Goal: Information Seeking & Learning: Find specific fact

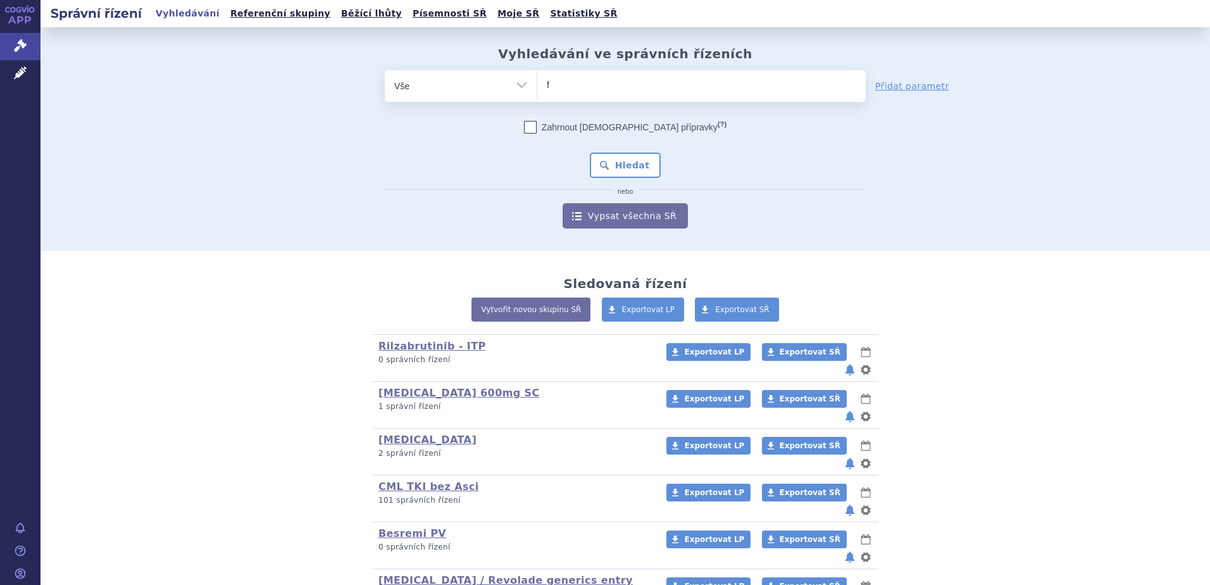
type input "fa"
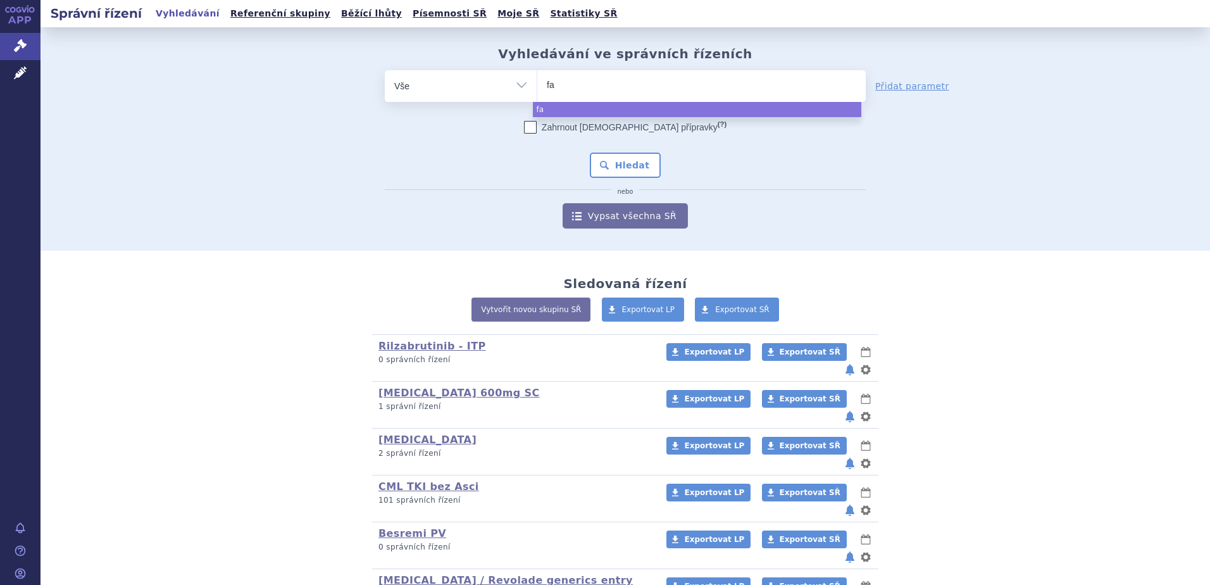
type input "fab"
type input "fabh"
type input "fabhal"
type input "fabhalta"
select select "fabhalta"
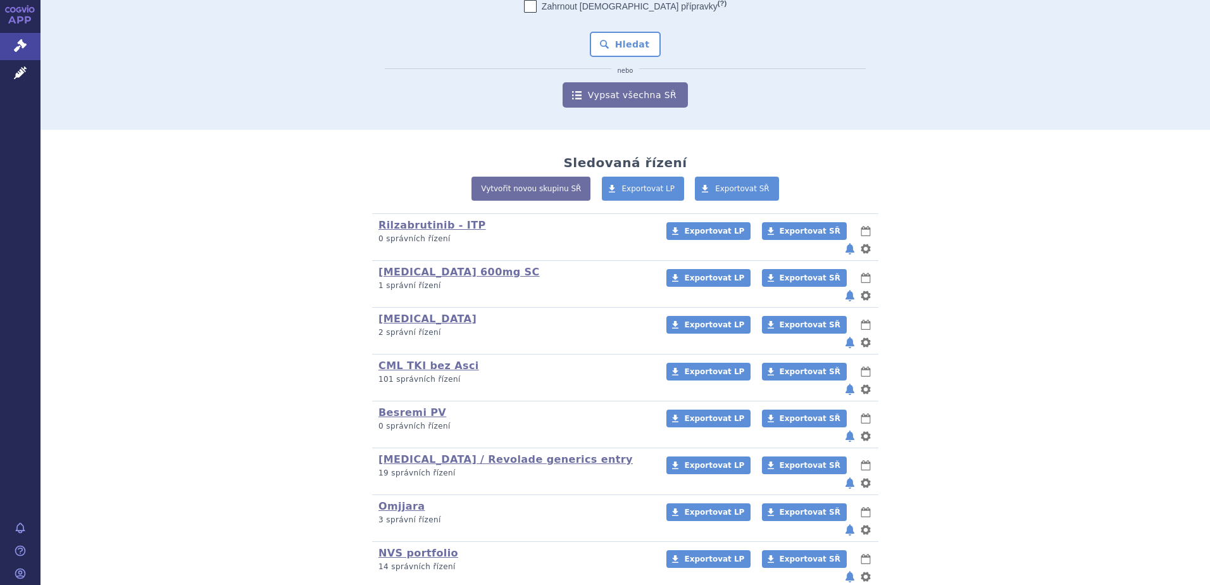
scroll to position [127, 0]
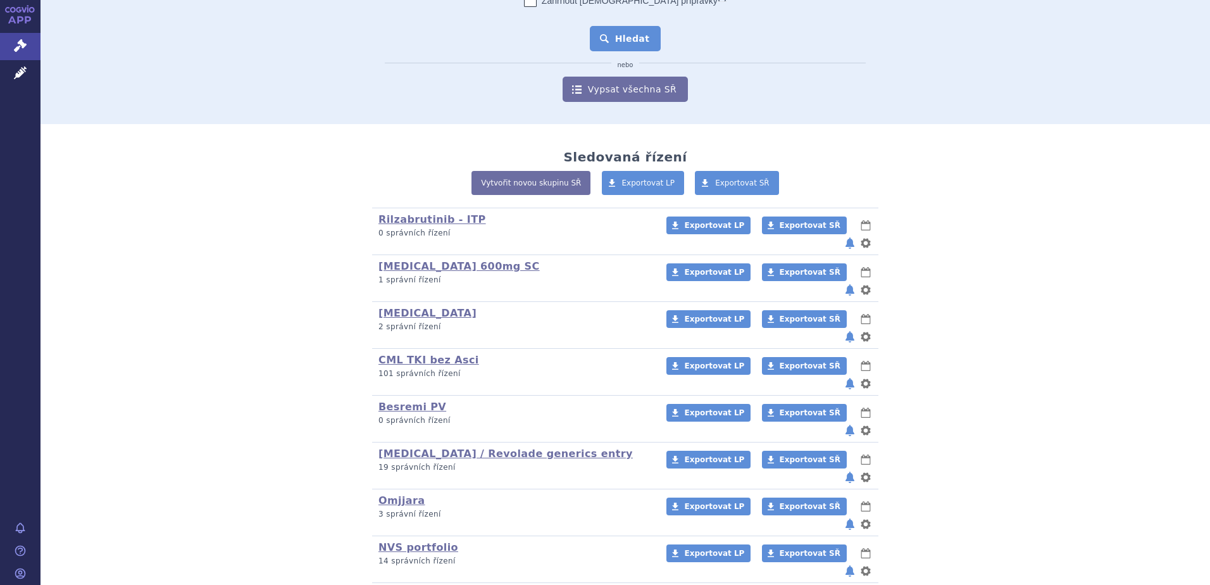
click at [625, 41] on button "Hledat" at bounding box center [626, 38] width 72 height 25
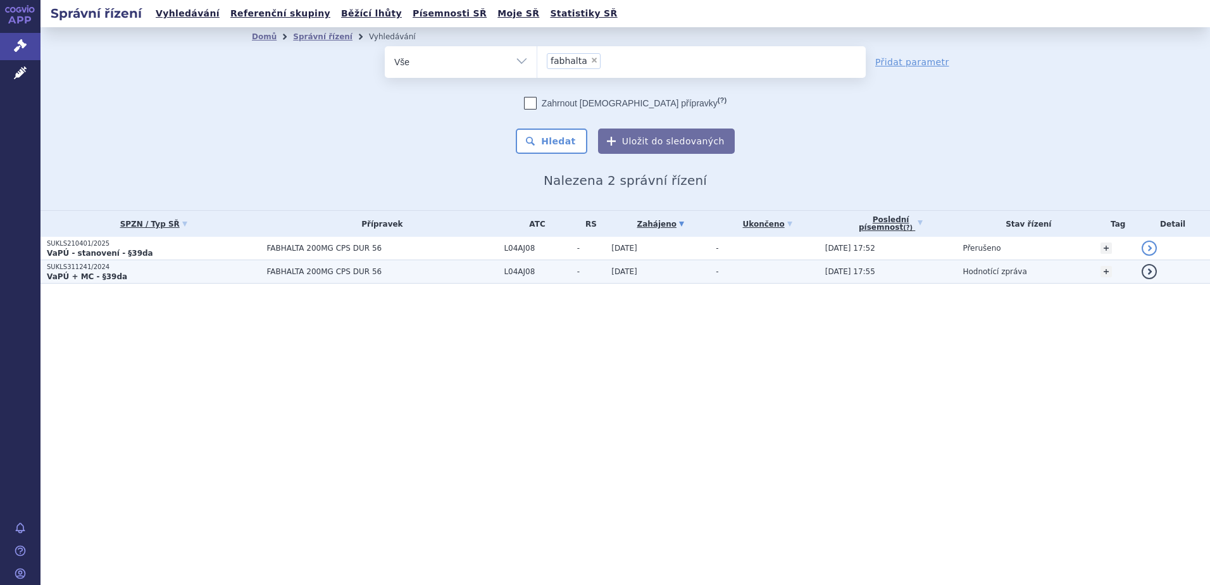
click at [347, 277] on td "FABHALTA 200MG CPS DUR 56" at bounding box center [378, 271] width 237 height 23
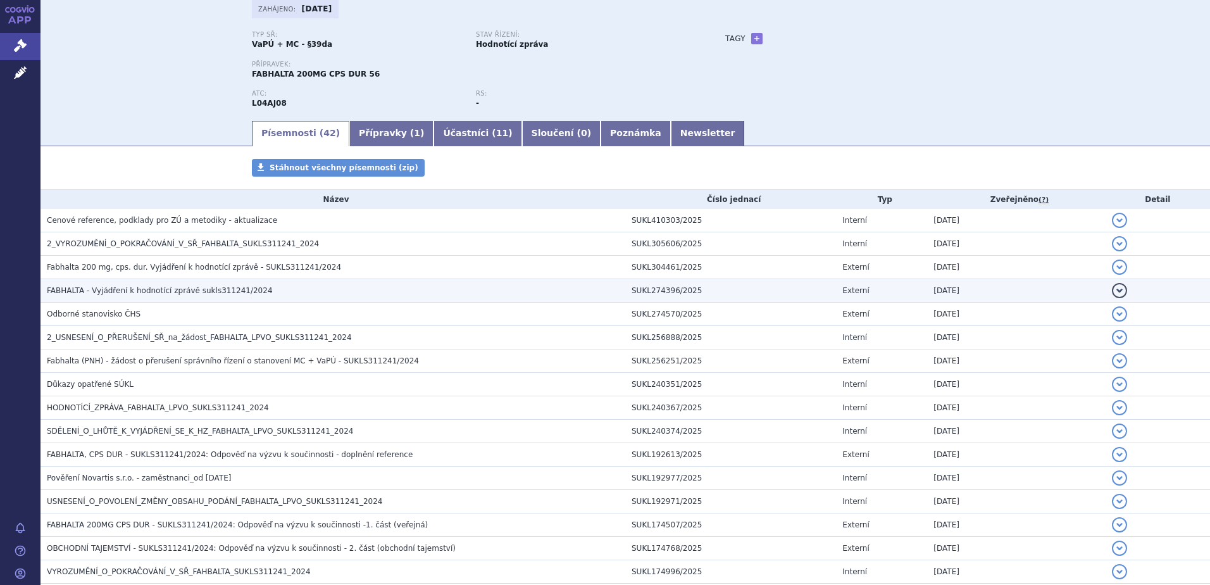
scroll to position [63, 0]
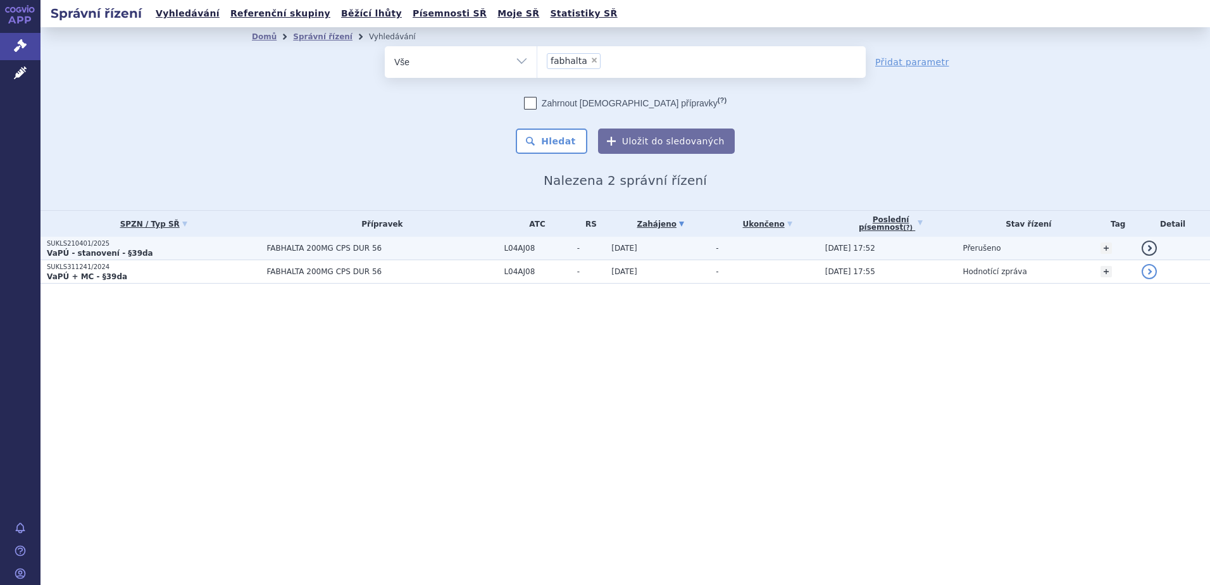
click at [315, 252] on span "FABHALTA 200MG CPS DUR 56" at bounding box center [381, 248] width 231 height 9
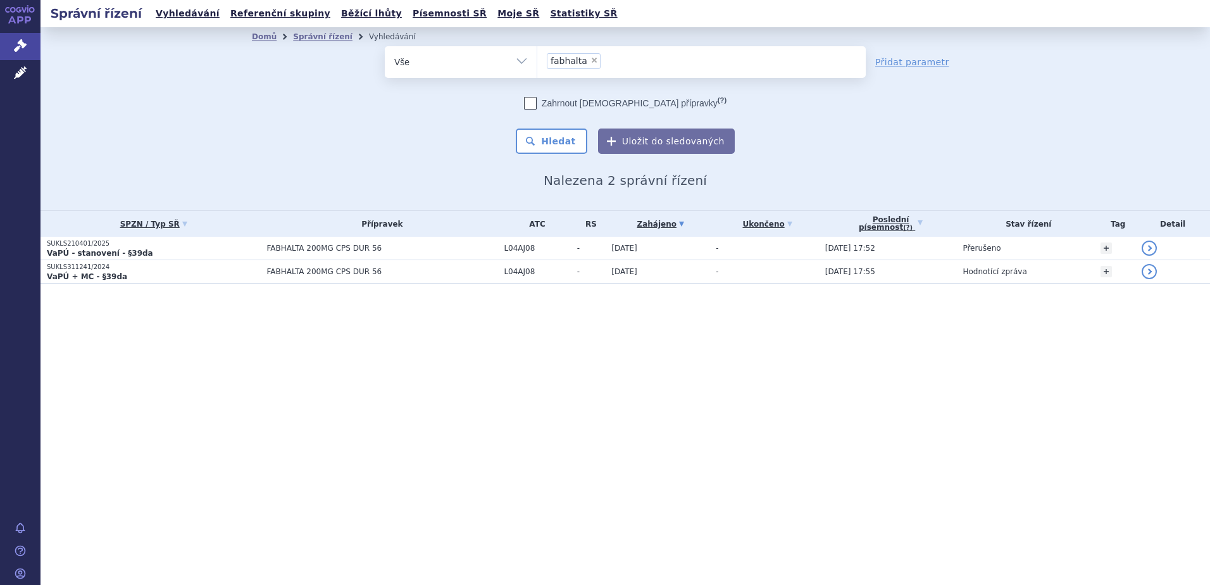
click at [591, 60] on span "×" at bounding box center [595, 60] width 8 height 8
click at [537, 60] on select "fabhalta" at bounding box center [537, 62] width 1 height 32
select select
click at [520, 60] on select "Vše Spisová značka Typ SŘ Přípravek/SUKL kód Účastník/Držitel" at bounding box center [461, 60] width 152 height 28
select select "filter-procedure-product-status"
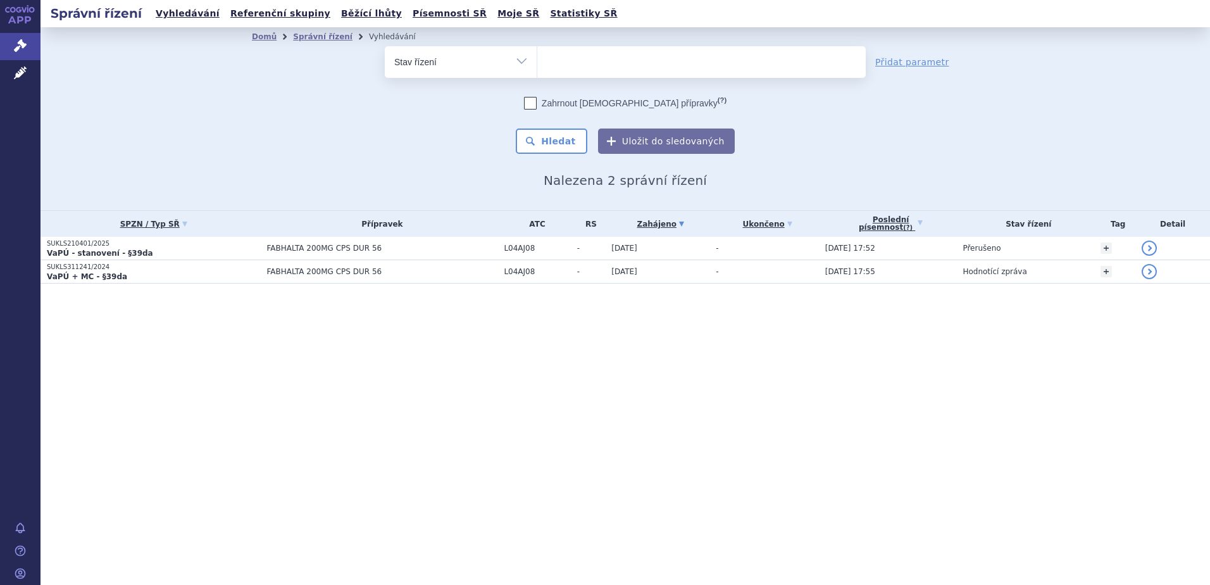
click at [385, 46] on select "Vše Spisová značka Typ SŘ Přípravek/SUKL kód Účastník/Držitel" at bounding box center [461, 60] width 152 height 28
click at [586, 71] on ul at bounding box center [701, 59] width 329 height 27
click at [537, 71] on select at bounding box center [537, 62] width 1 height 32
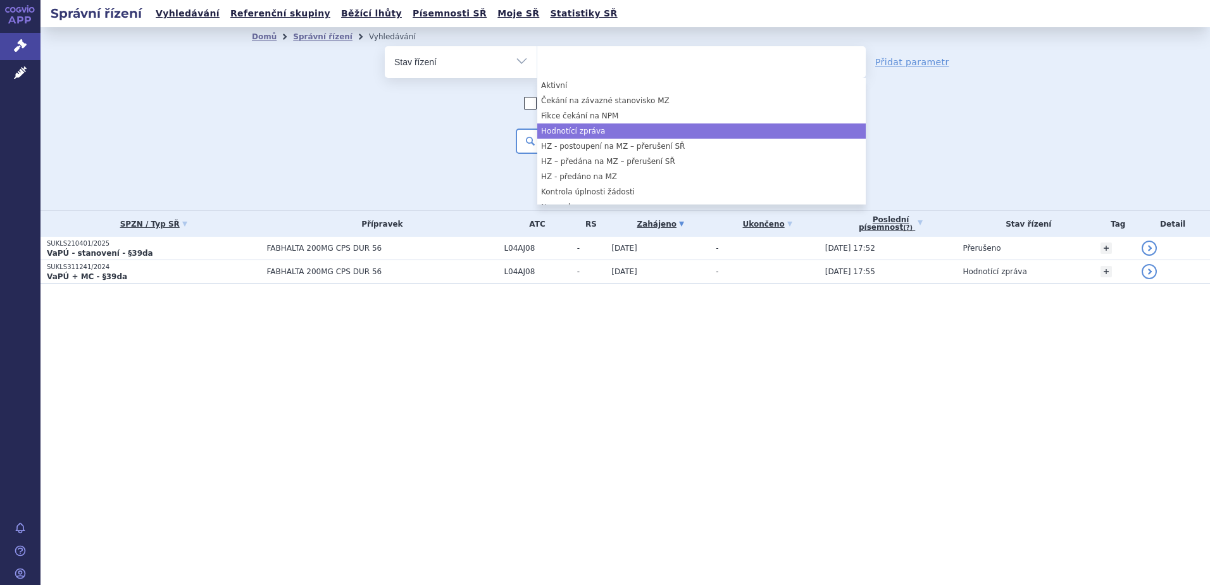
select select "26b581ad-06a3-4039-badf-fd3dd0ef361e"
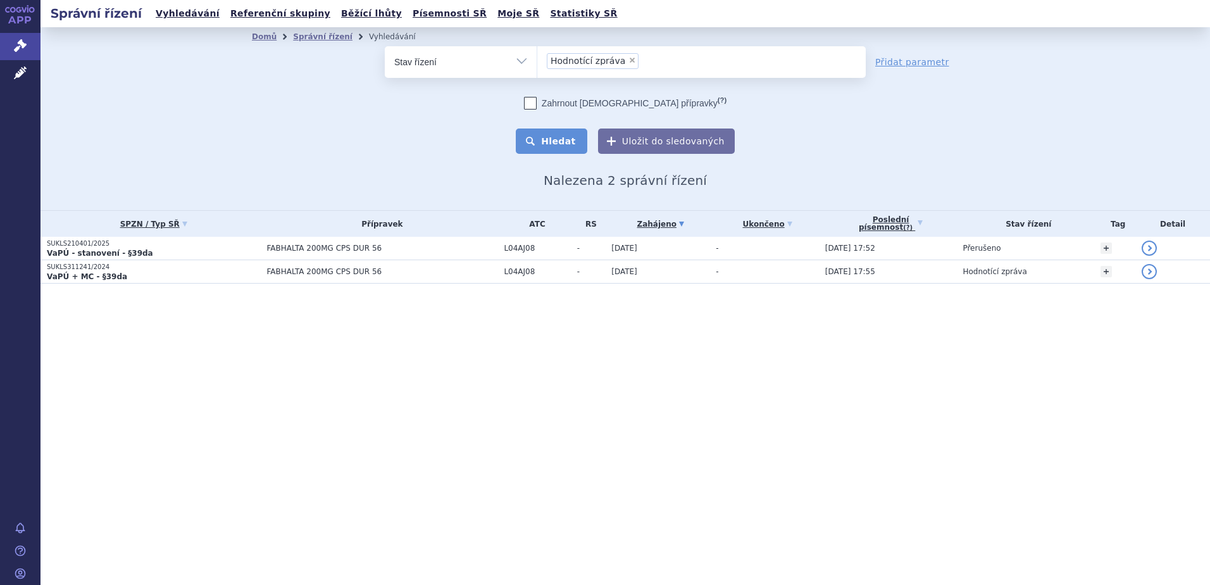
click at [575, 138] on button "Hledat" at bounding box center [552, 140] width 72 height 25
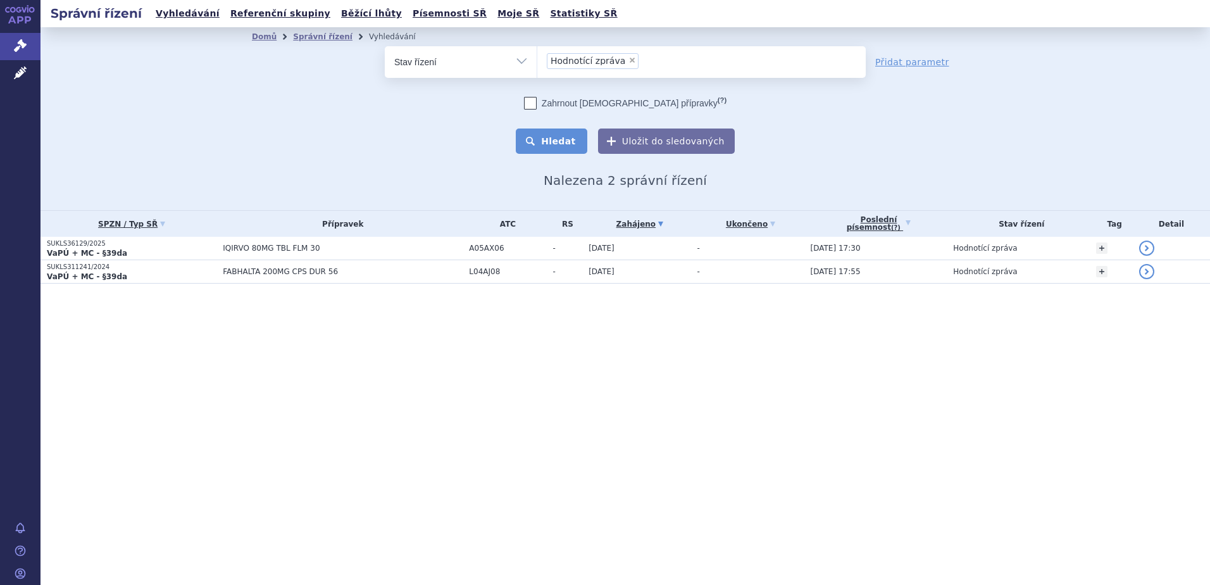
click at [549, 144] on button "Hledat" at bounding box center [552, 140] width 72 height 25
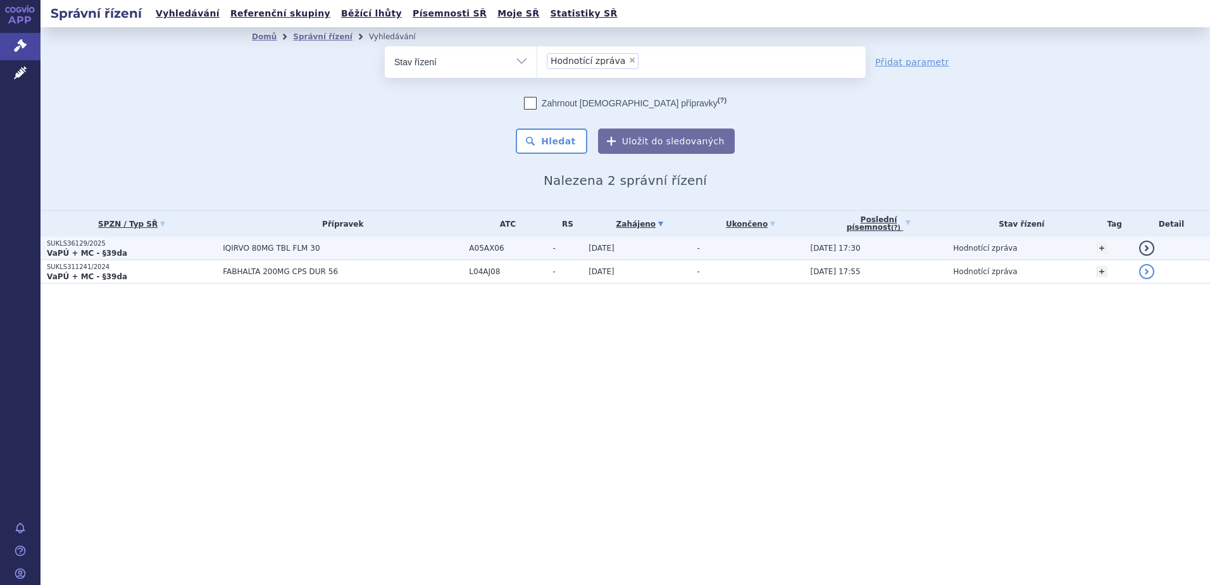
click at [537, 249] on span "A05AX06" at bounding box center [507, 248] width 77 height 9
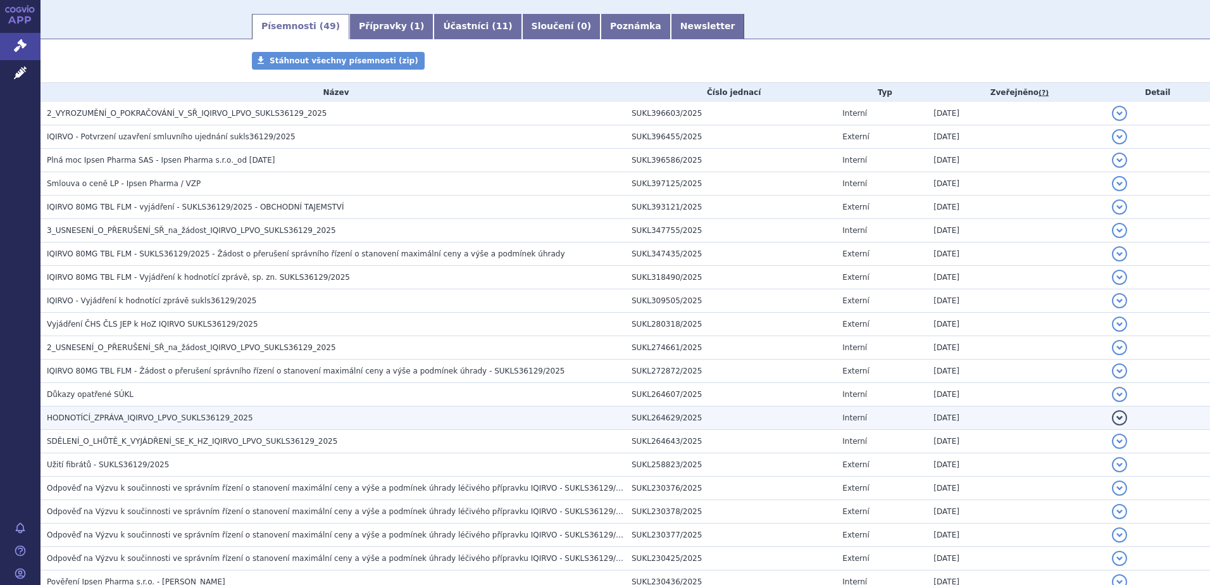
scroll to position [253, 0]
